Goal: Task Accomplishment & Management: Manage account settings

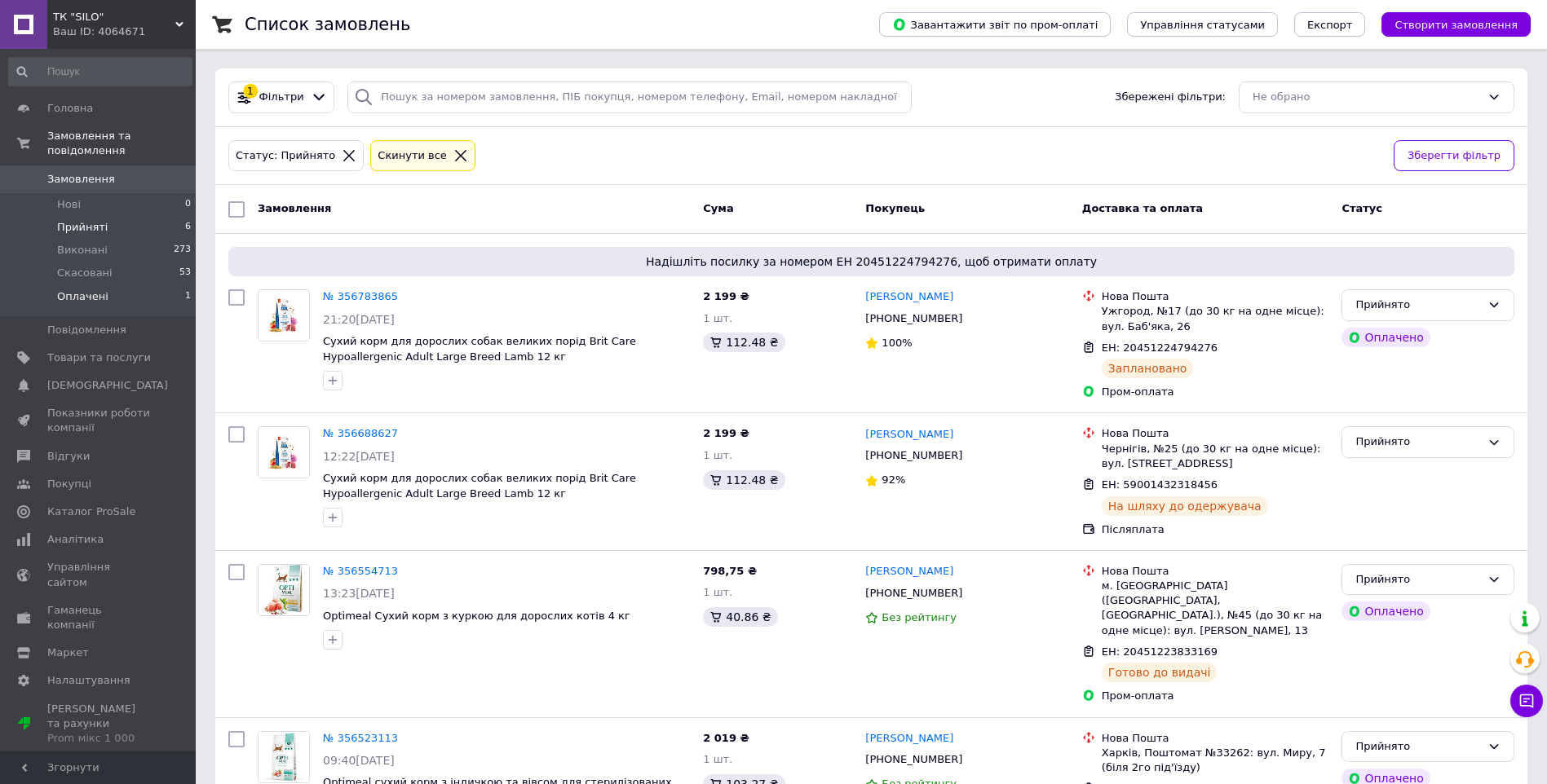
click at [155, 286] on li "Оплачені 1" at bounding box center [100, 301] width 200 height 31
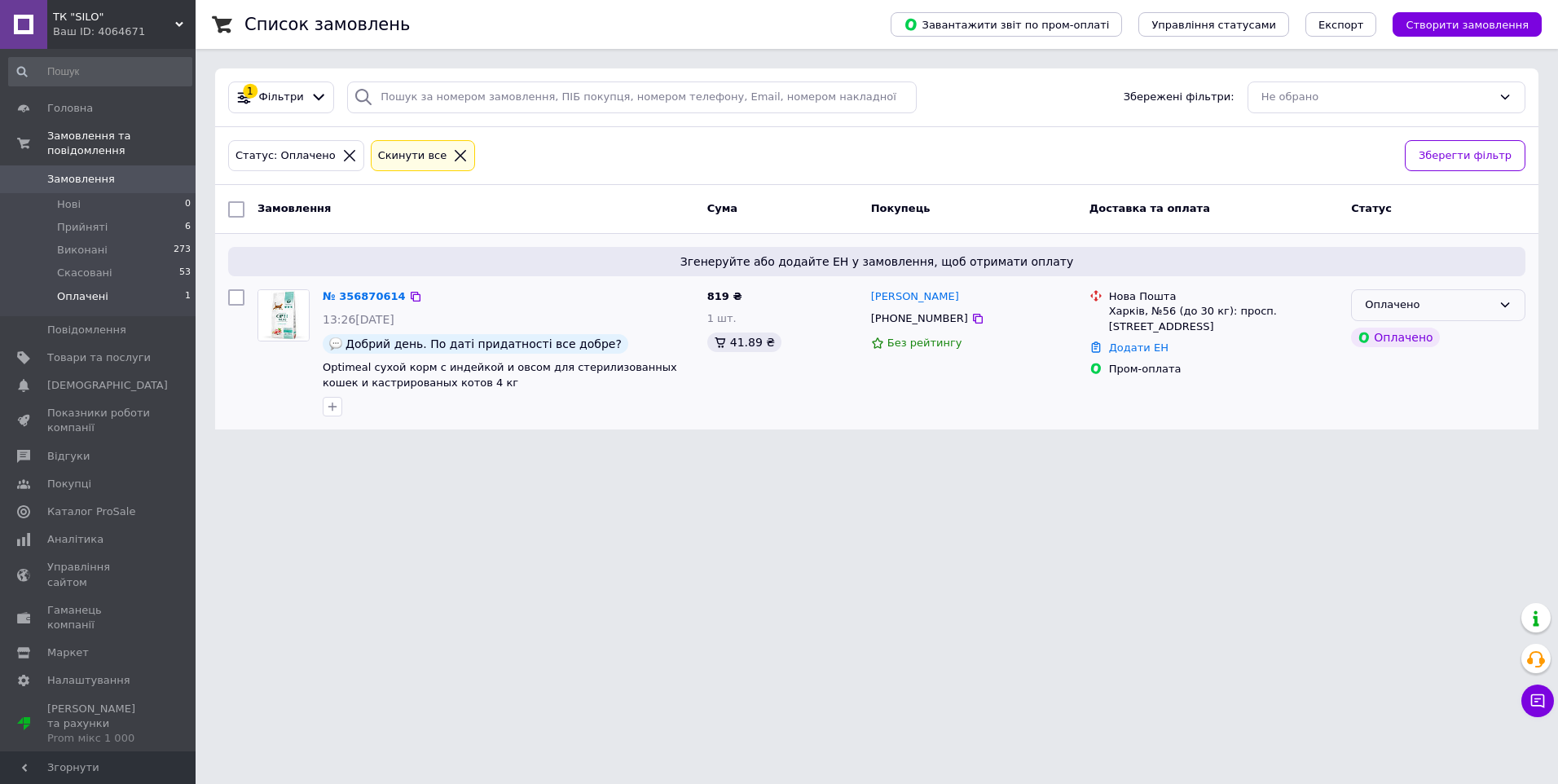
click at [1447, 302] on div "Оплачено" at bounding box center [1429, 305] width 127 height 17
click at [1414, 338] on li "Прийнято" at bounding box center [1438, 339] width 173 height 30
click at [350, 294] on link "№ 356870614" at bounding box center [360, 296] width 75 height 13
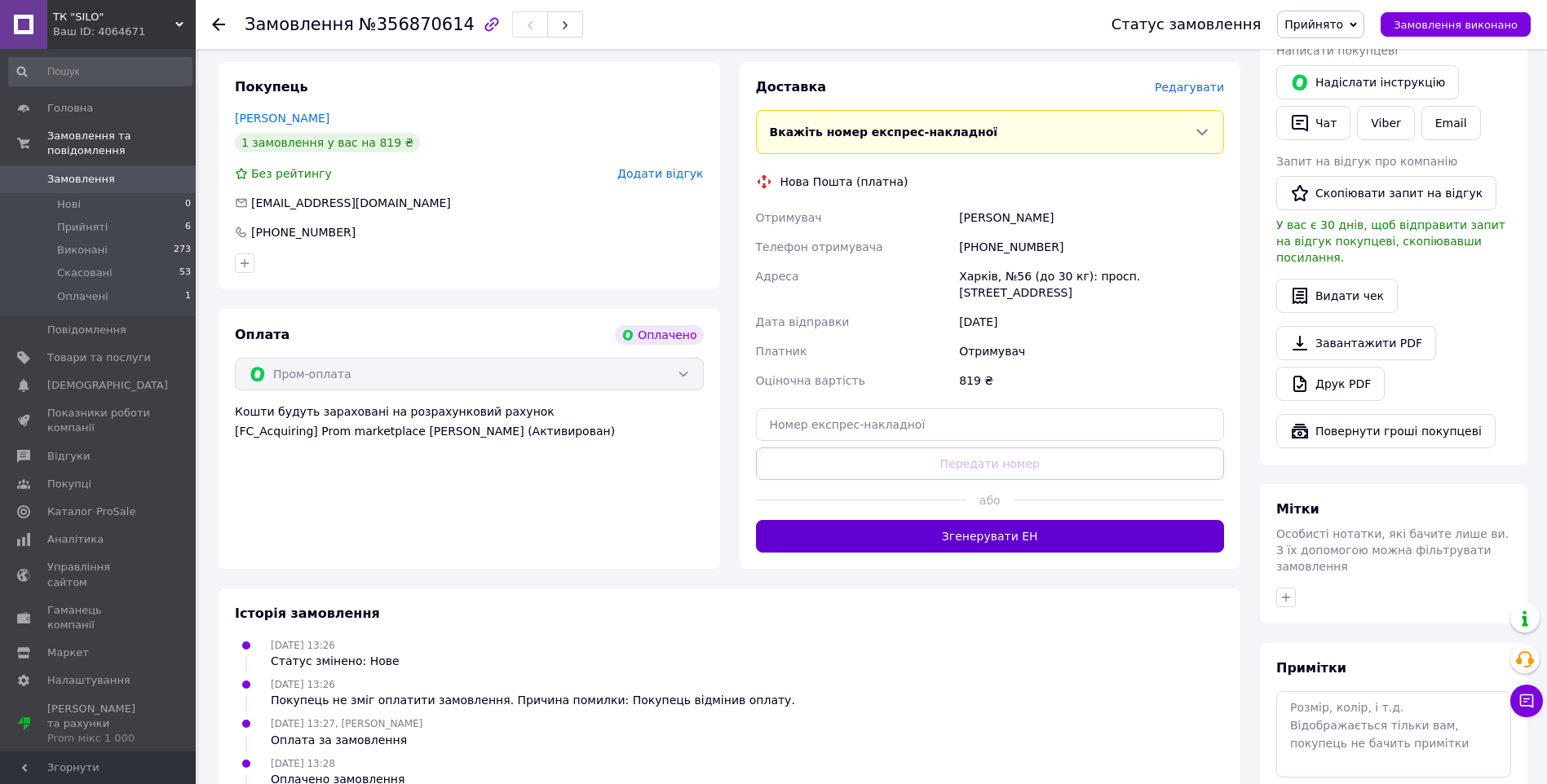
scroll to position [393, 0]
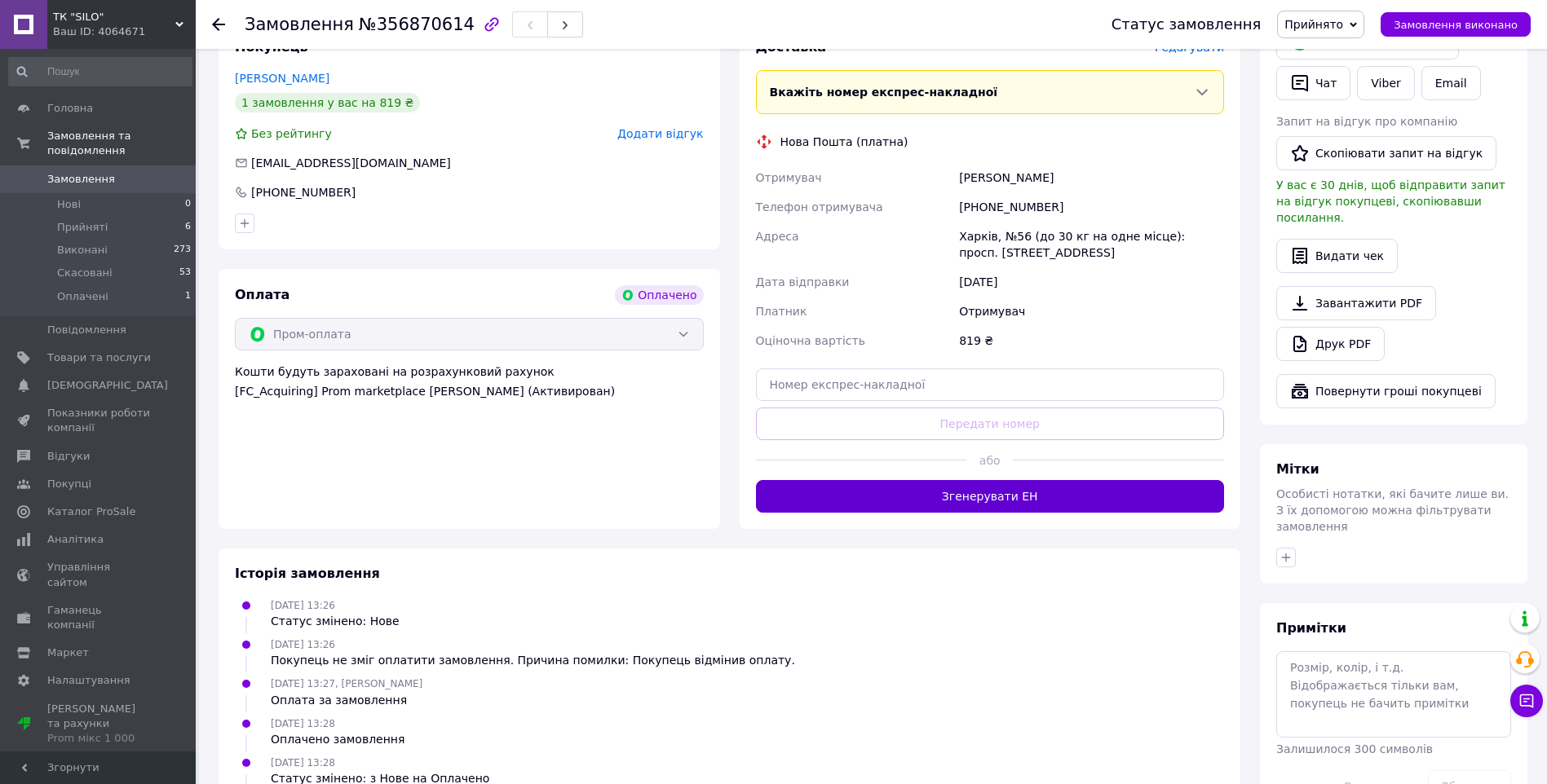
click at [1030, 491] on button "Згенерувати ЕН" at bounding box center [990, 496] width 468 height 33
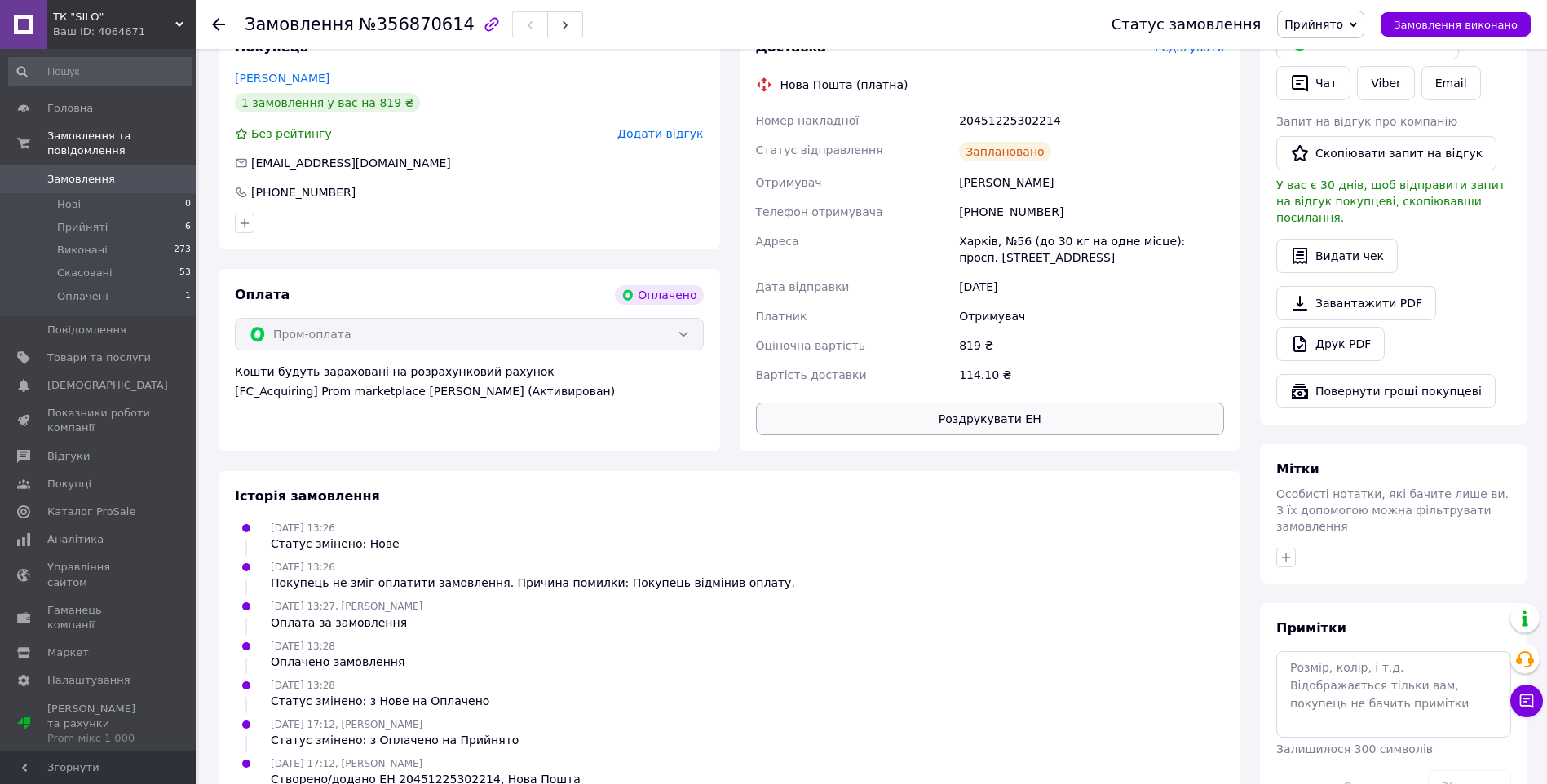
click at [899, 422] on button "Роздрукувати ЕН" at bounding box center [990, 419] width 468 height 33
click at [82, 220] on span "Прийняті" at bounding box center [82, 228] width 50 height 15
